Goal: Transaction & Acquisition: Purchase product/service

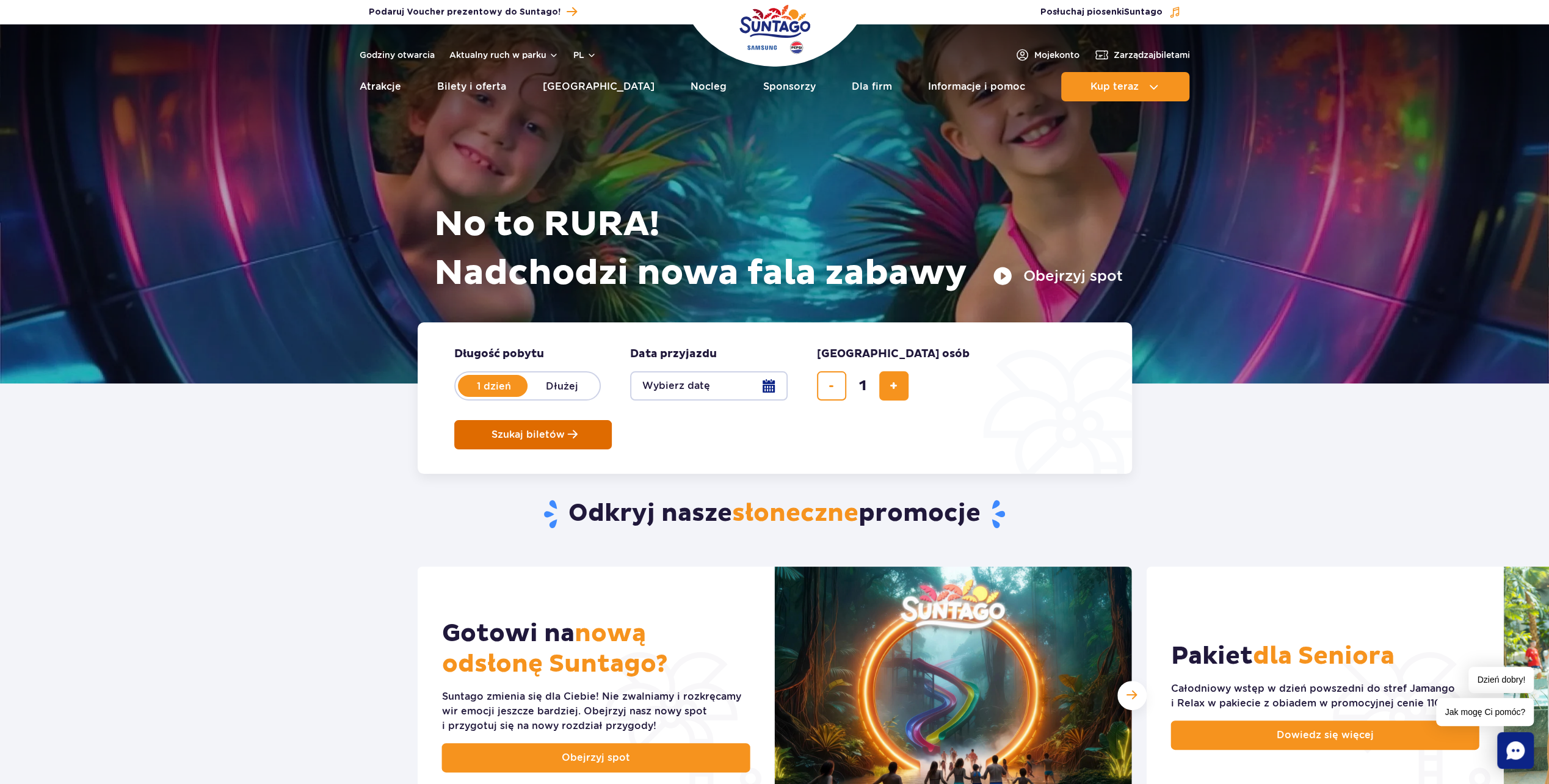
click at [565, 429] on span "Szukaj biletów" at bounding box center [528, 434] width 74 height 11
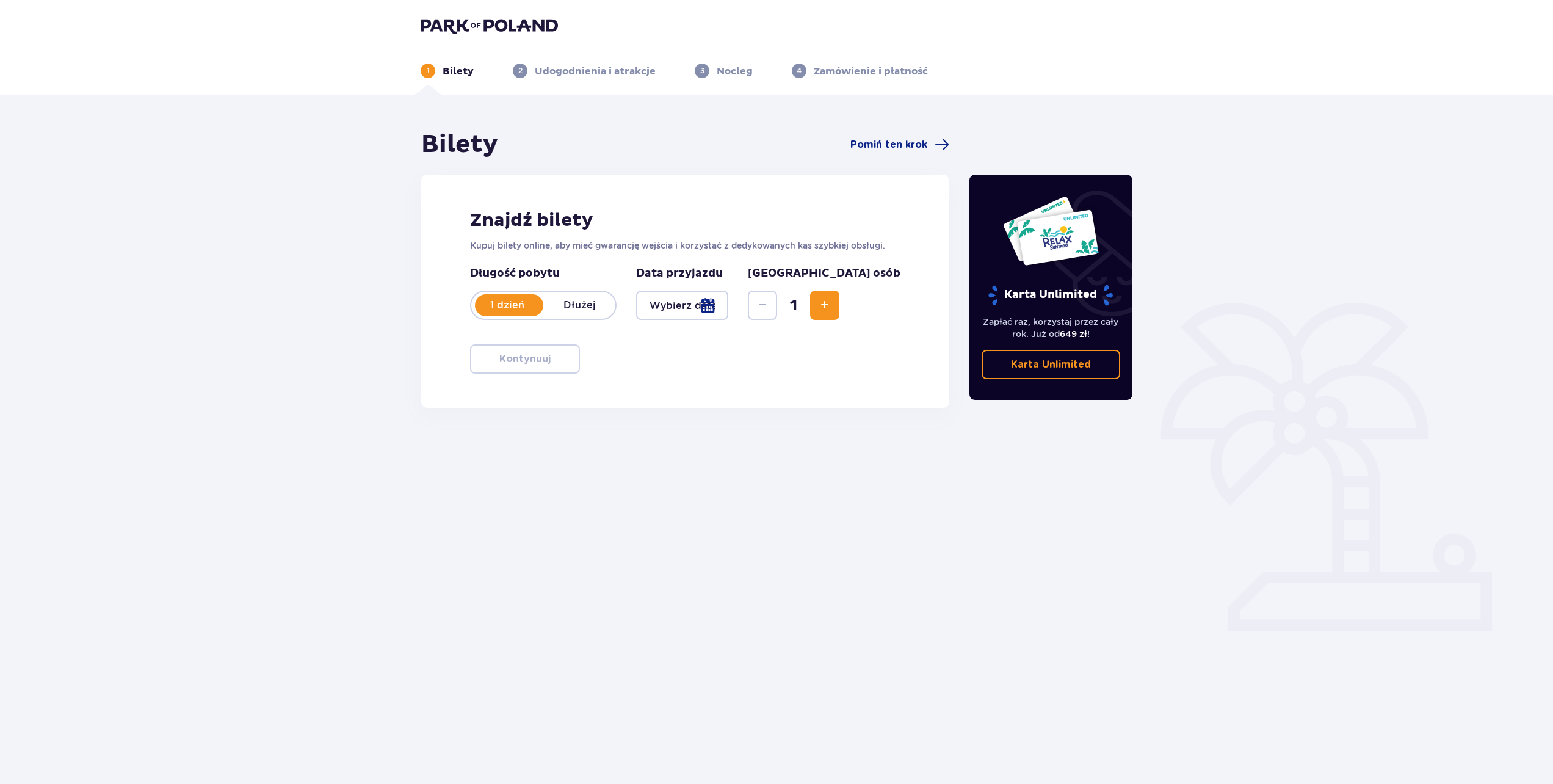
click at [705, 310] on div at bounding box center [682, 305] width 92 height 29
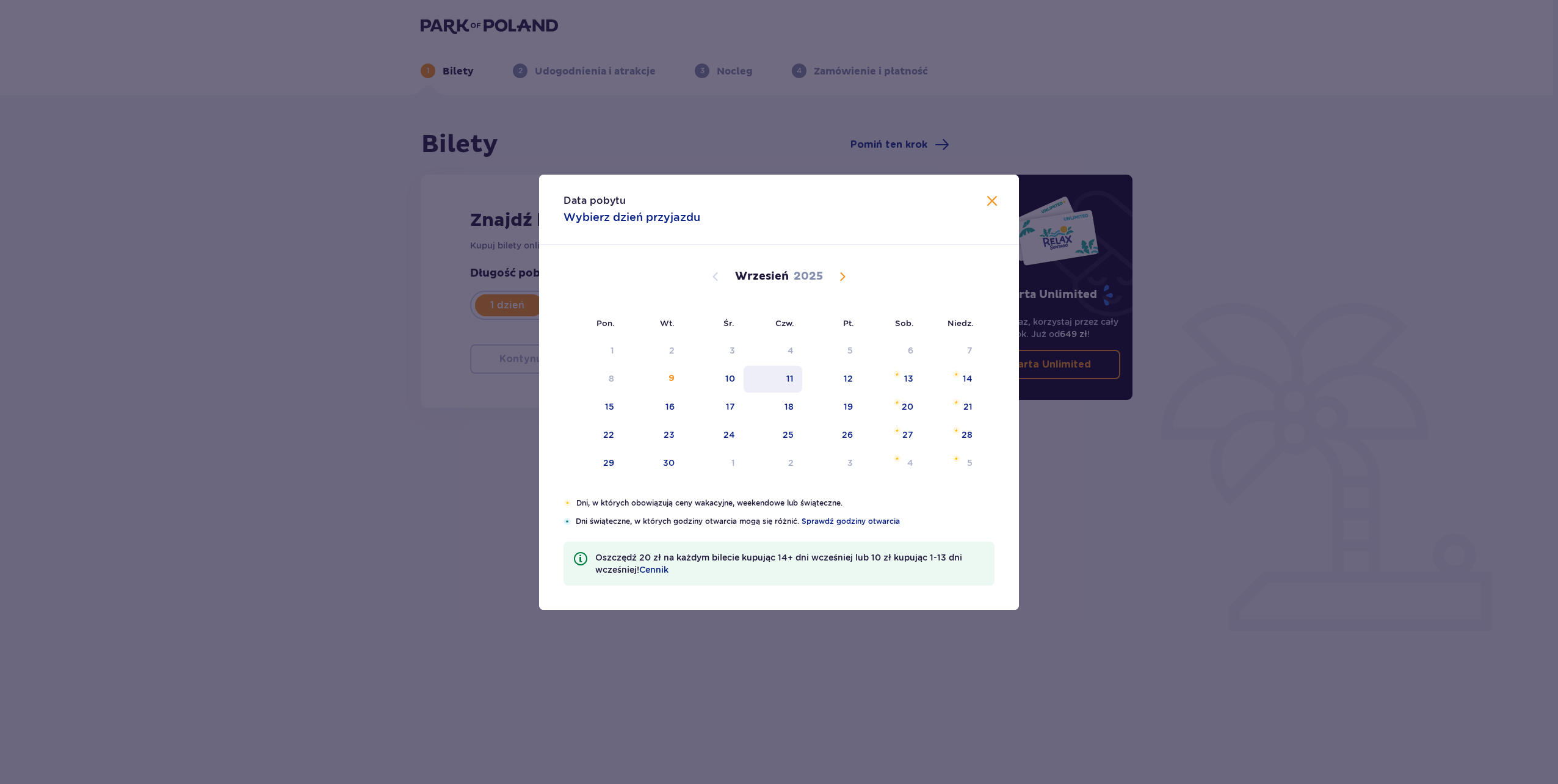
click at [799, 378] on div "11" at bounding box center [773, 379] width 59 height 27
type input "[DATE]"
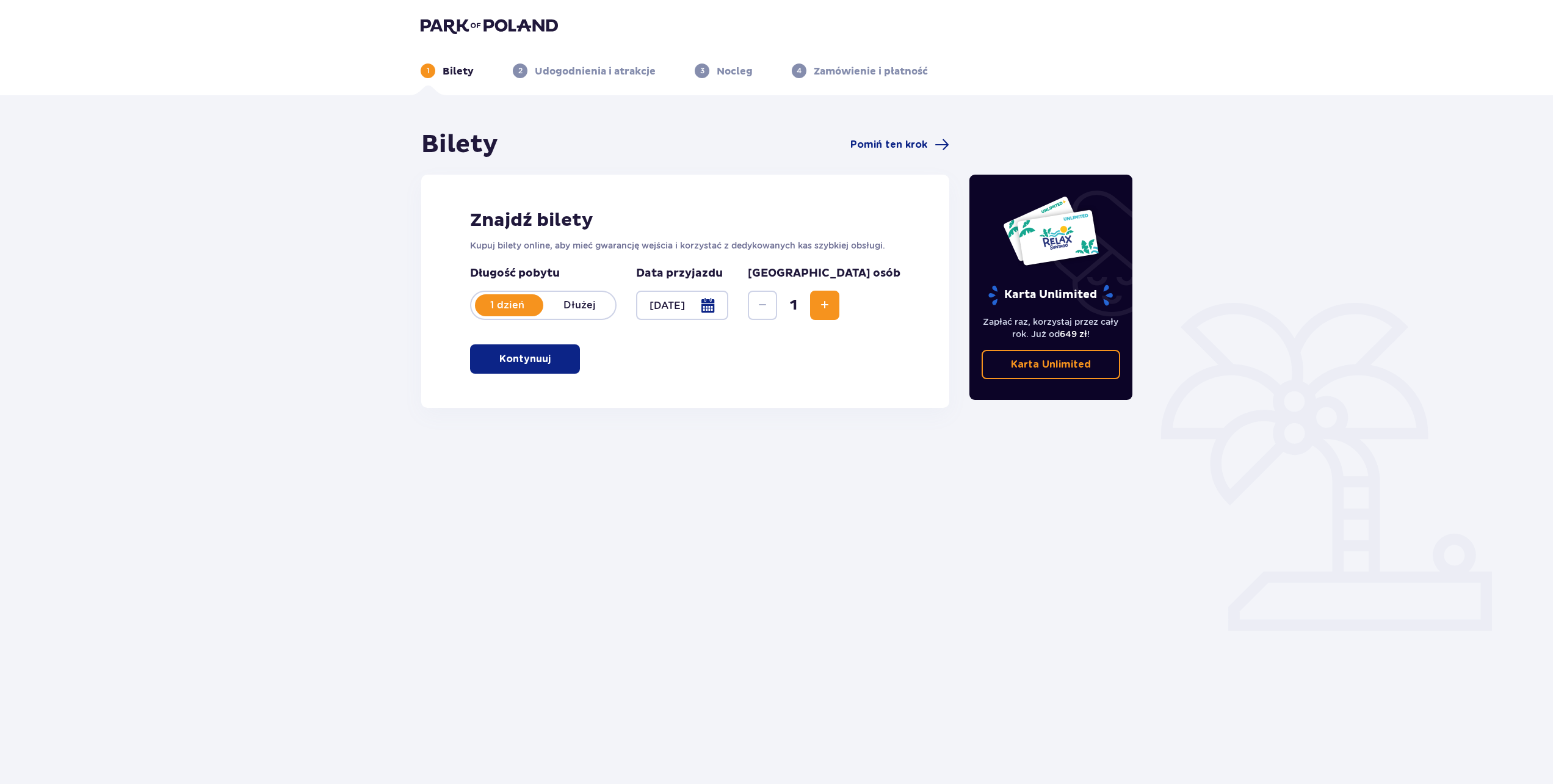
click at [490, 339] on div "Znajdź bilety Kupuj bilety online, aby mieć gwarancję wejścia i korzystać z ded…" at bounding box center [684, 291] width 528 height 233
click at [511, 361] on p "Kontynuuj" at bounding box center [525, 359] width 51 height 13
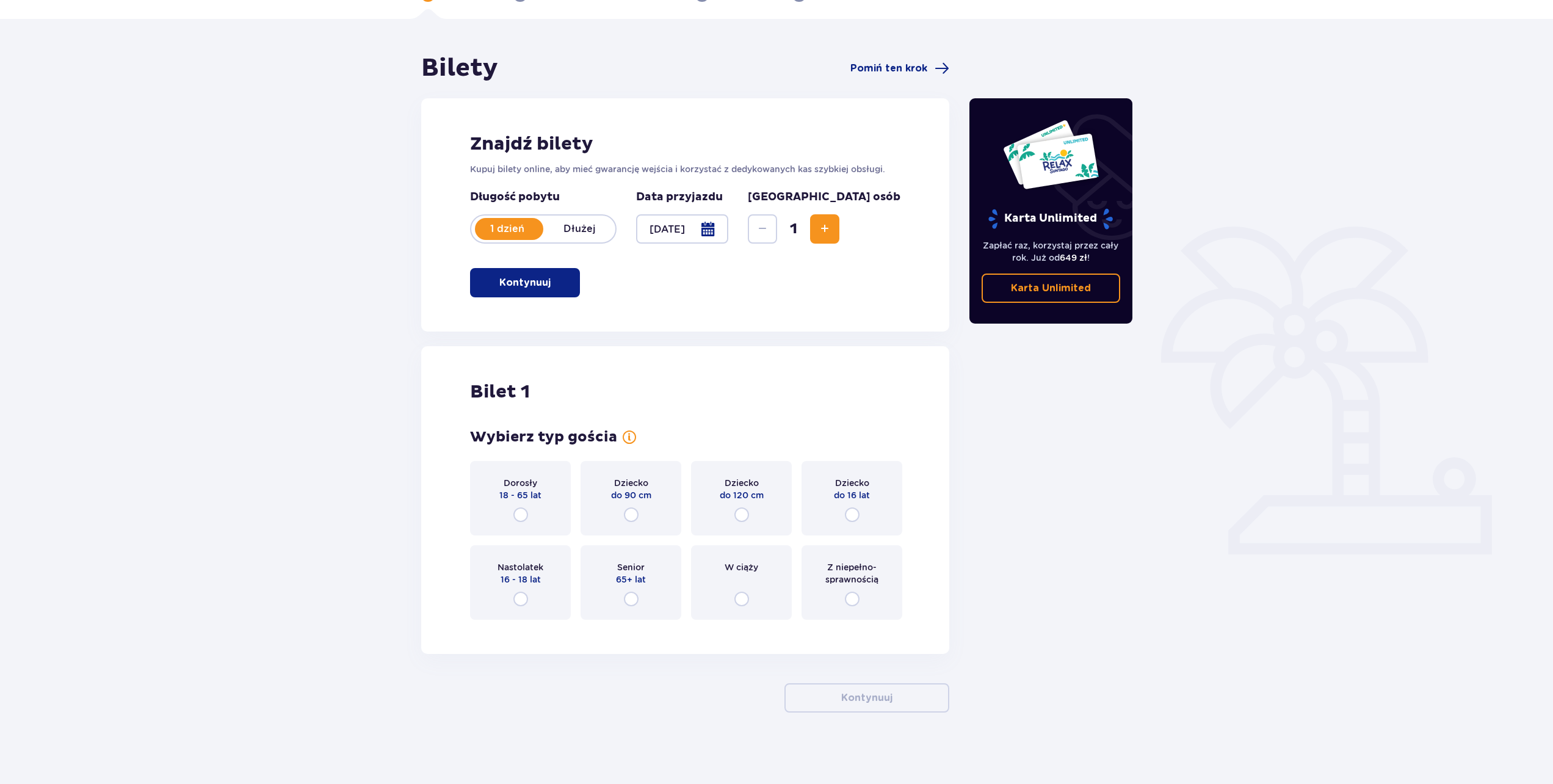
scroll to position [78, 0]
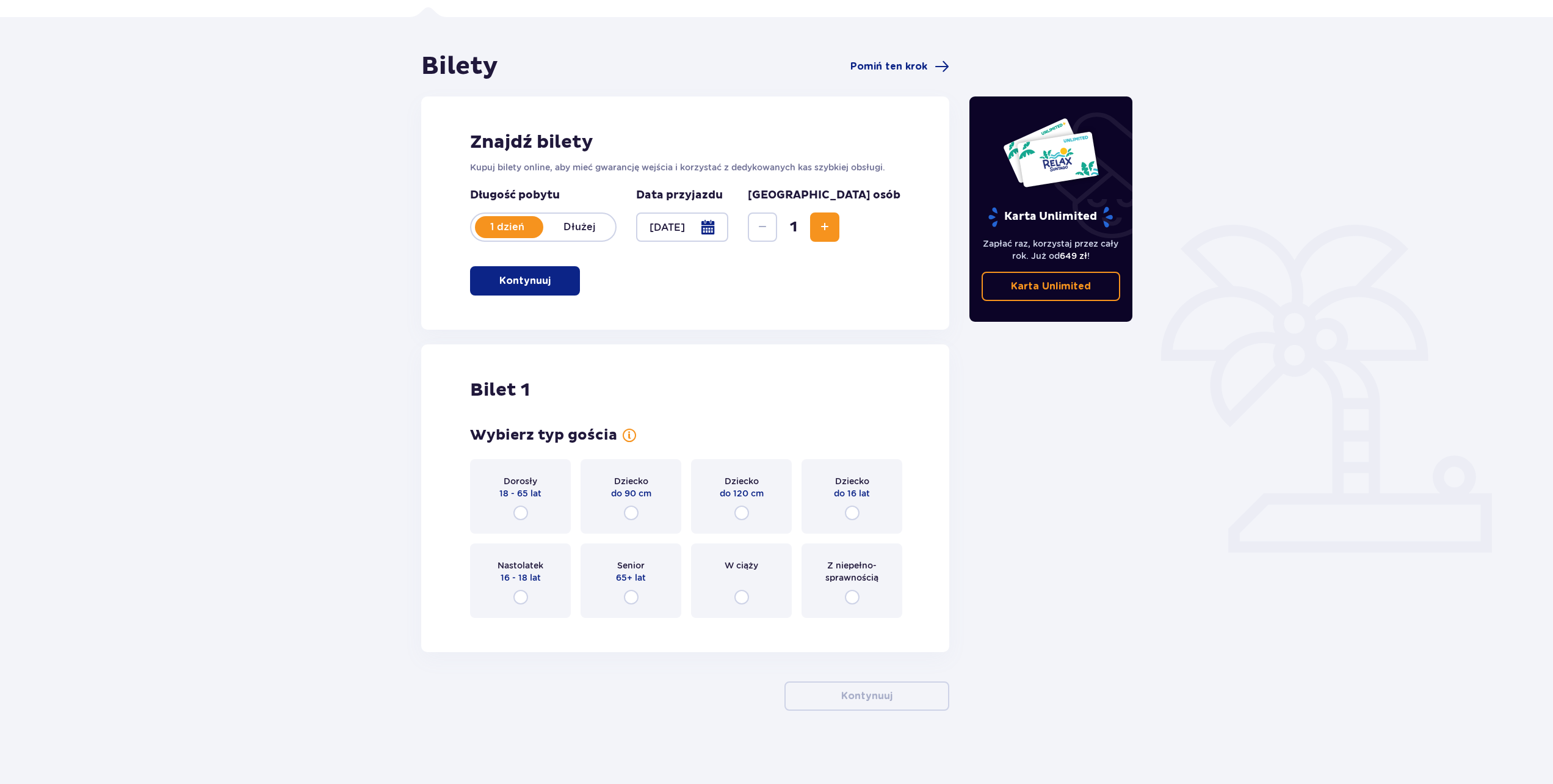
click at [839, 226] on button "Increase" at bounding box center [824, 227] width 29 height 29
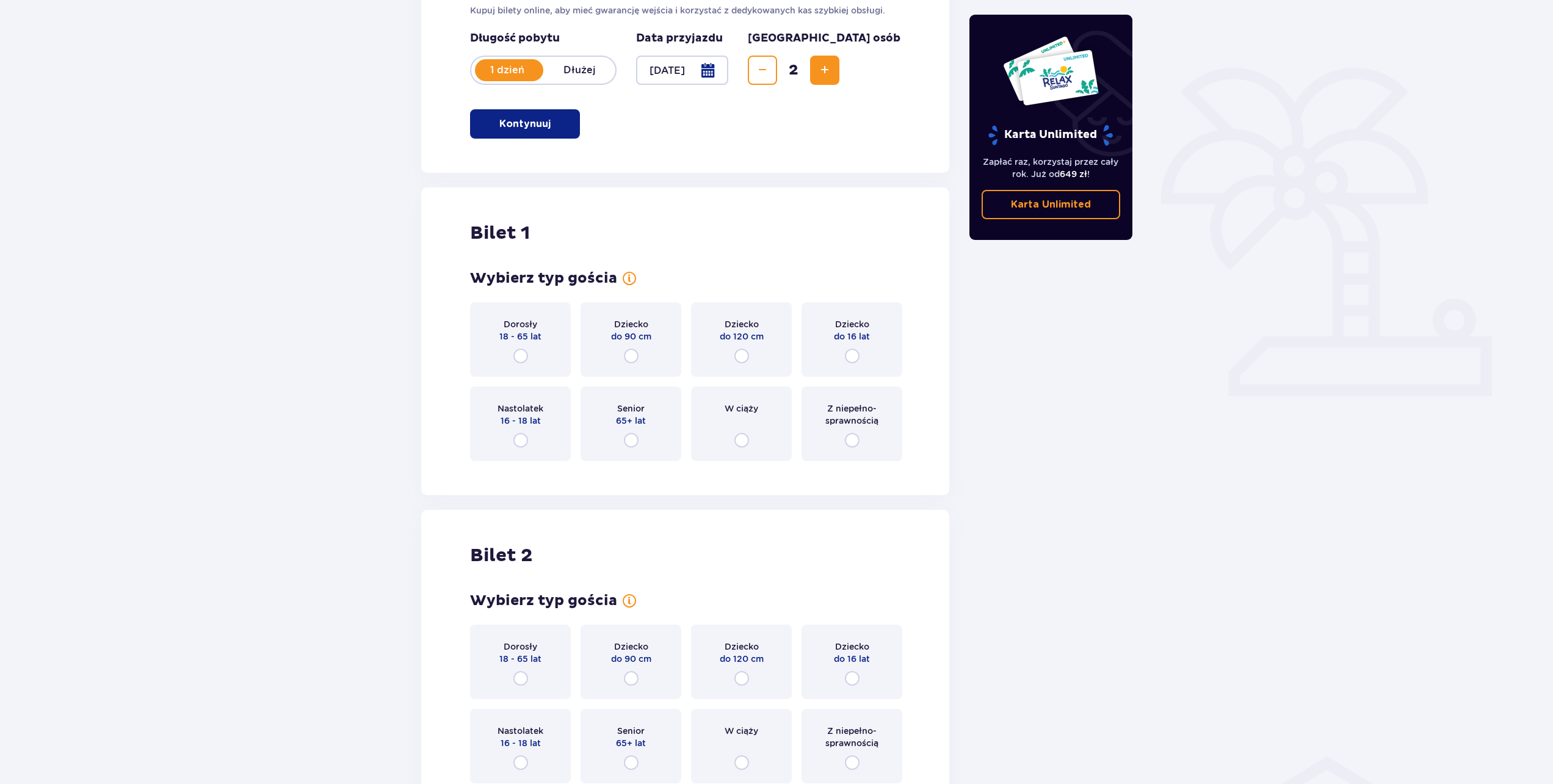
click at [895, 228] on div "Bilety Pomiń ten krok Znajdź bilety Kupuj bilety online, aby mieć gwarancję wej…" at bounding box center [684, 385] width 528 height 981
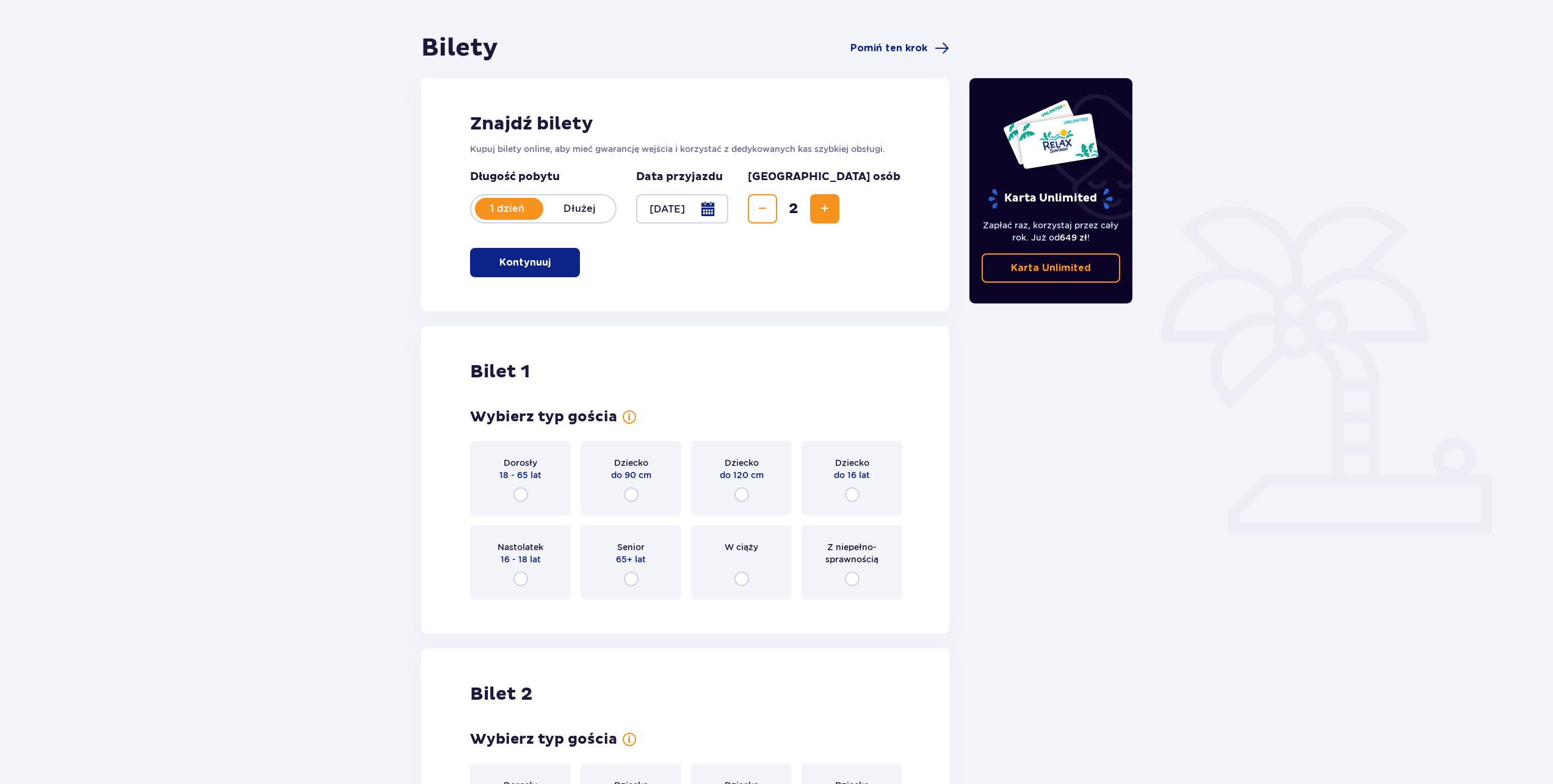
scroll to position [95, 0]
click at [807, 208] on span "2" at bounding box center [794, 210] width 28 height 18
click at [839, 209] on button "Increase" at bounding box center [824, 209] width 29 height 29
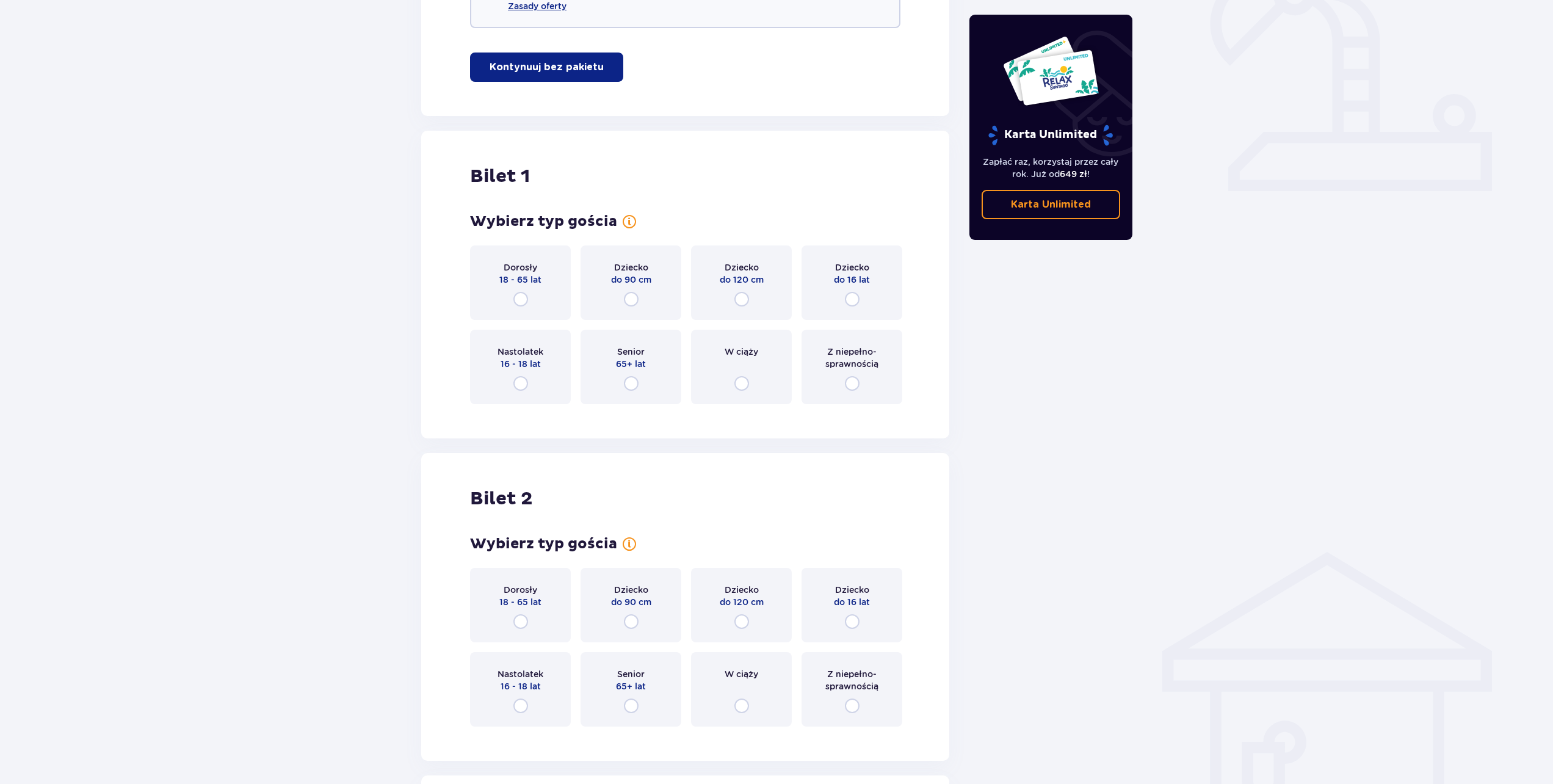
click at [871, 209] on div "Bilety Pomiń ten krok Znajdź bilety Kupuj bilety online, aby mieć gwarancję wej…" at bounding box center [684, 415] width 528 height 1452
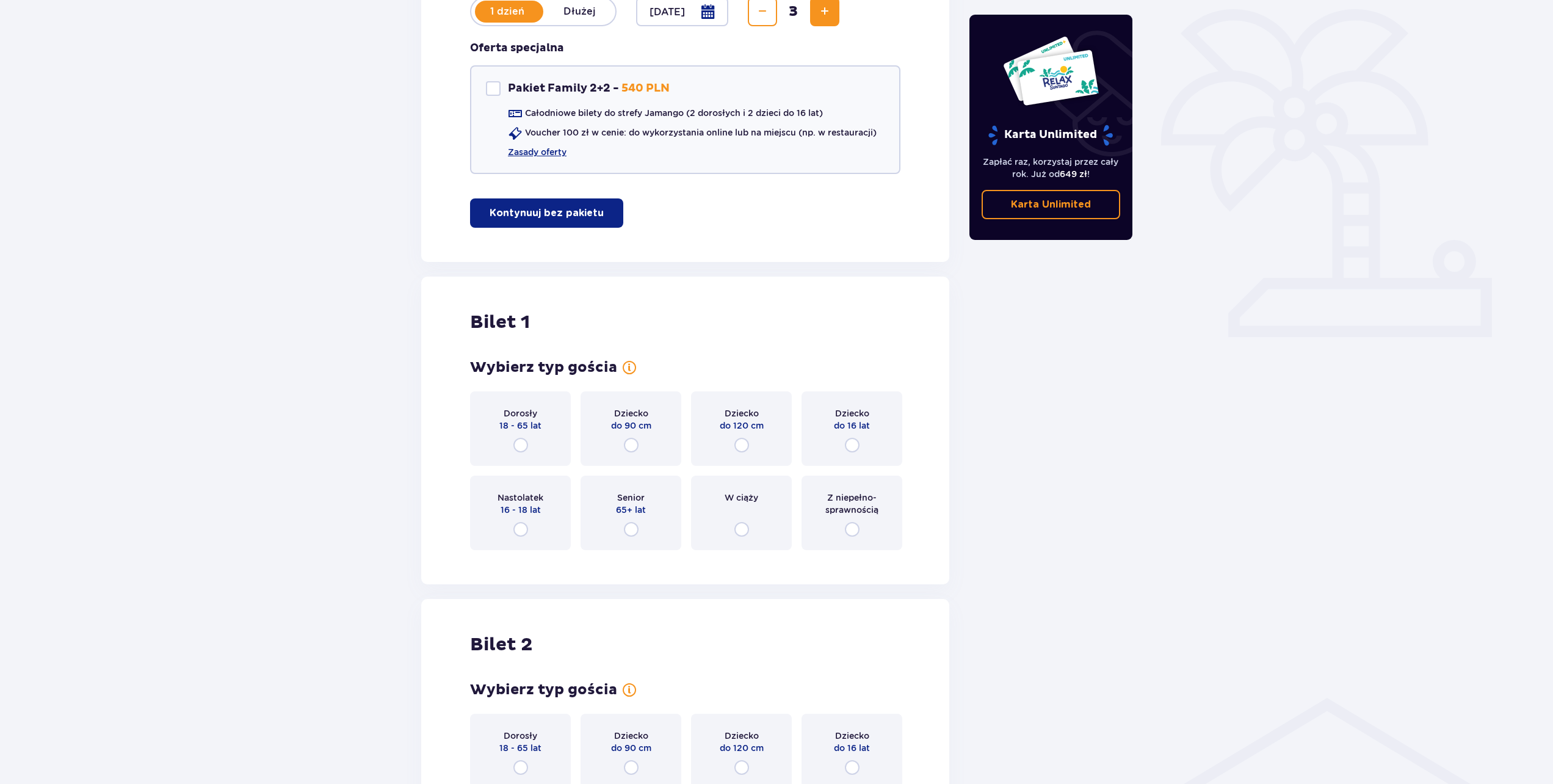
scroll to position [188, 0]
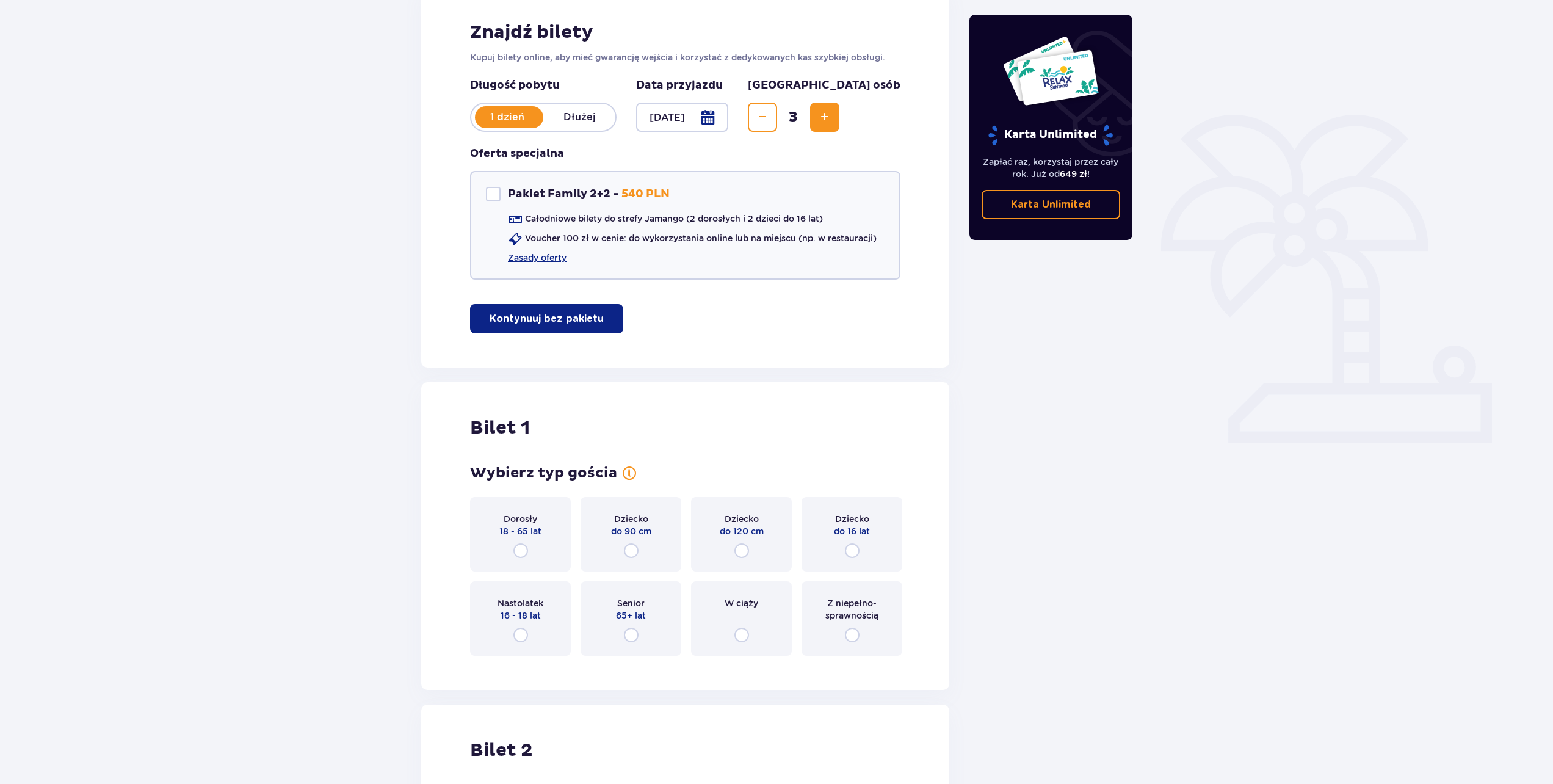
click at [832, 117] on span "Increase" at bounding box center [825, 117] width 15 height 15
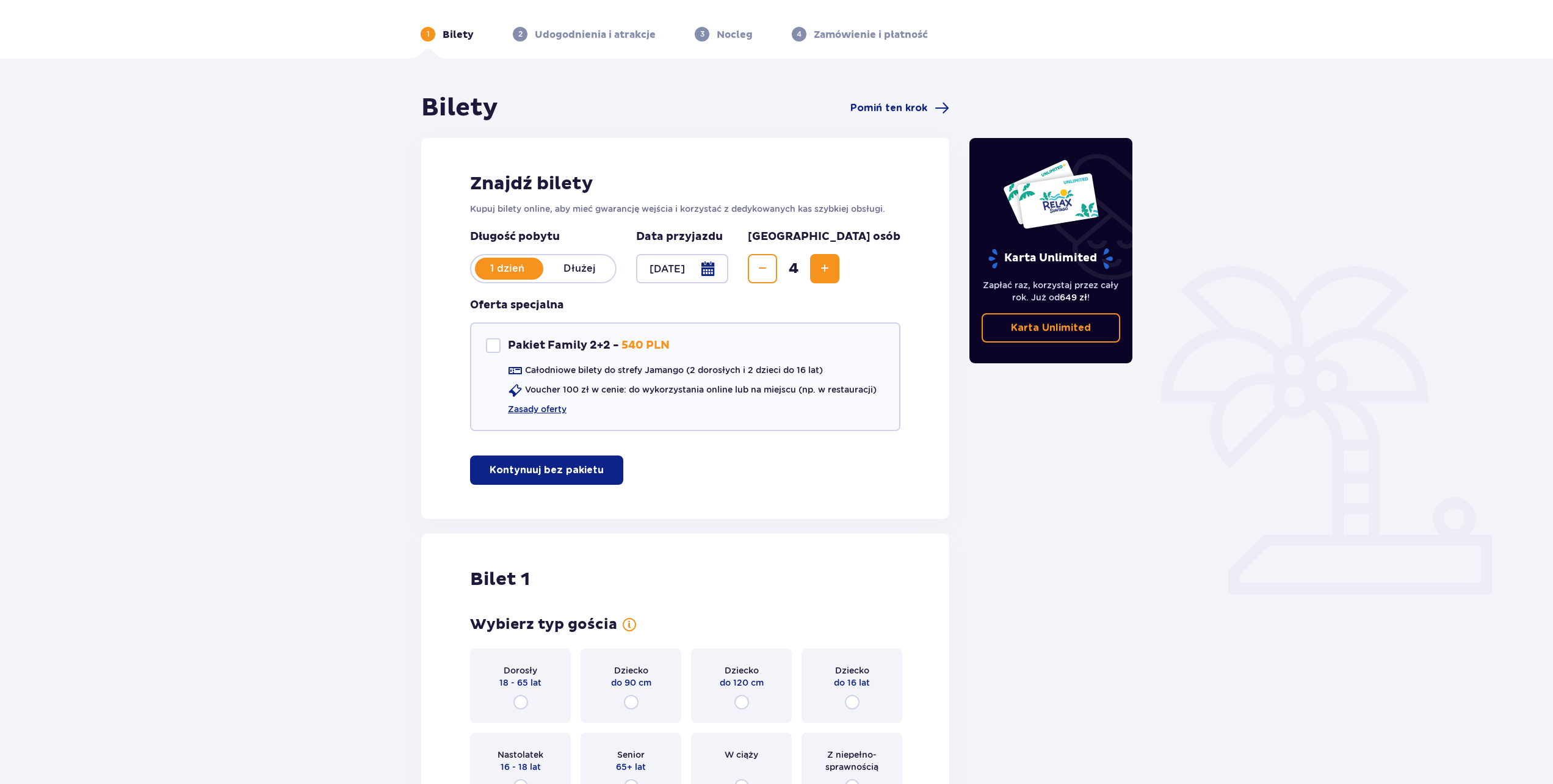
scroll to position [0, 0]
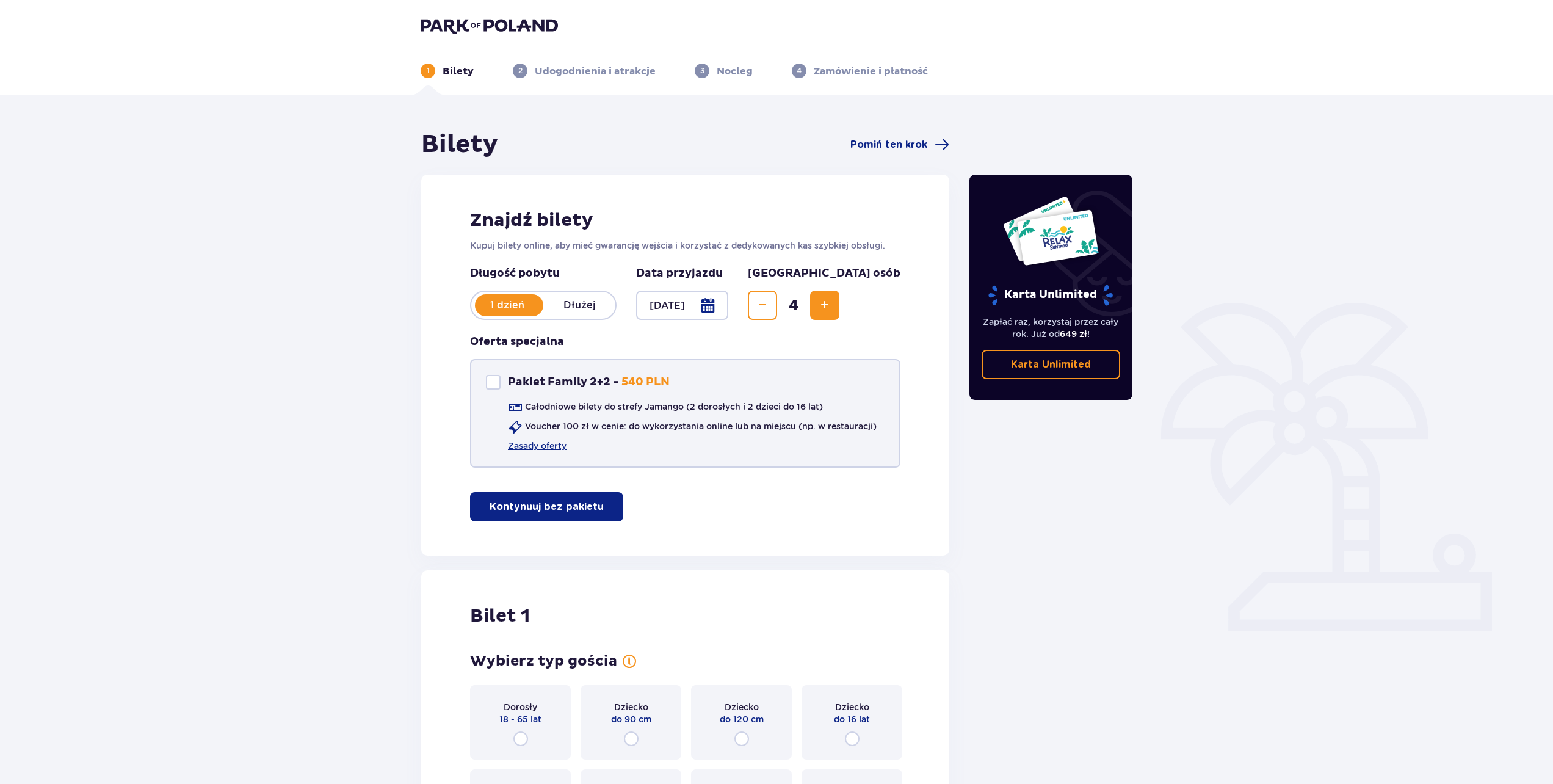
click at [787, 455] on div "Pakiet Family 2+2 - 540 PLN Całodniowe bilety do strefy Jamango (2 dorosłych i …" at bounding box center [685, 413] width 430 height 109
